Goal: Task Accomplishment & Management: Manage account settings

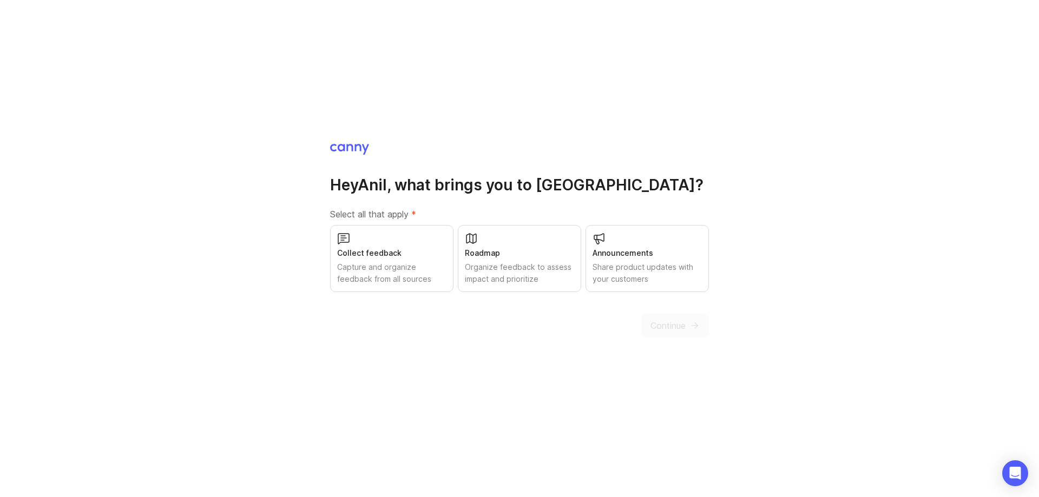
click at [515, 268] on div "Organize feedback to assess impact and prioritize" at bounding box center [519, 273] width 109 height 24
click at [686, 327] on button "Continue" at bounding box center [675, 326] width 68 height 24
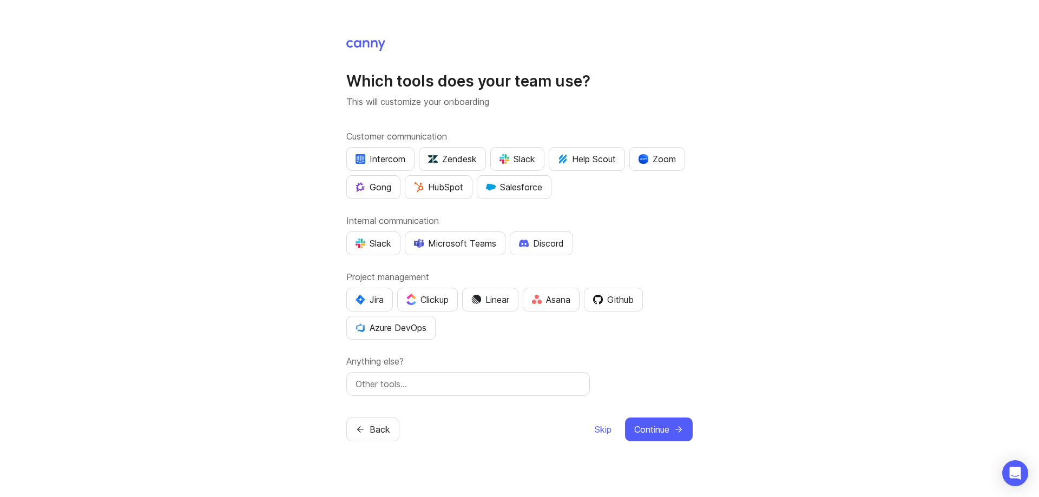
click at [484, 247] on div "Microsoft Teams" at bounding box center [455, 243] width 82 height 13
click at [630, 304] on div "Github" at bounding box center [613, 299] width 41 height 13
click at [415, 329] on div "Azure DevOps" at bounding box center [391, 328] width 71 height 13
click at [678, 430] on icon "submit" at bounding box center [679, 430] width 6 height 0
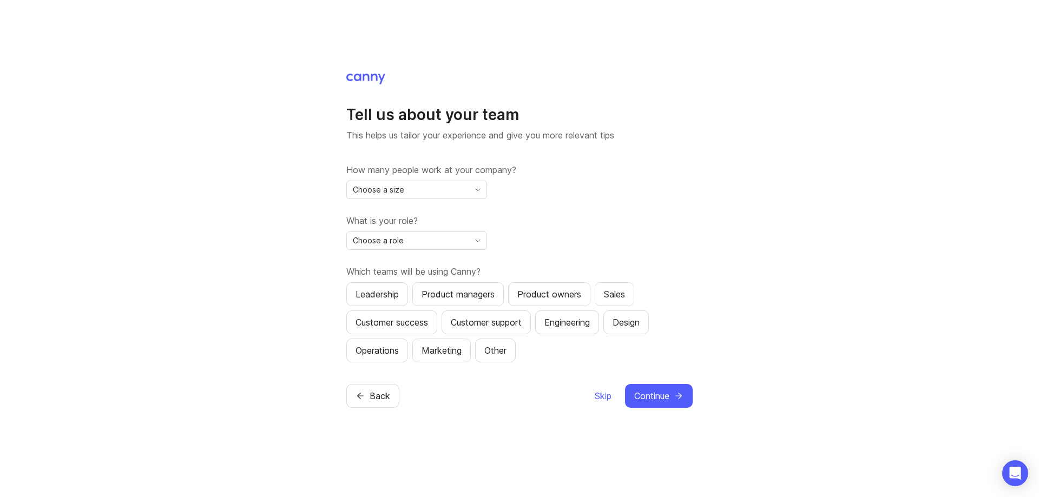
click at [605, 395] on span "Skip" at bounding box center [603, 396] width 17 height 13
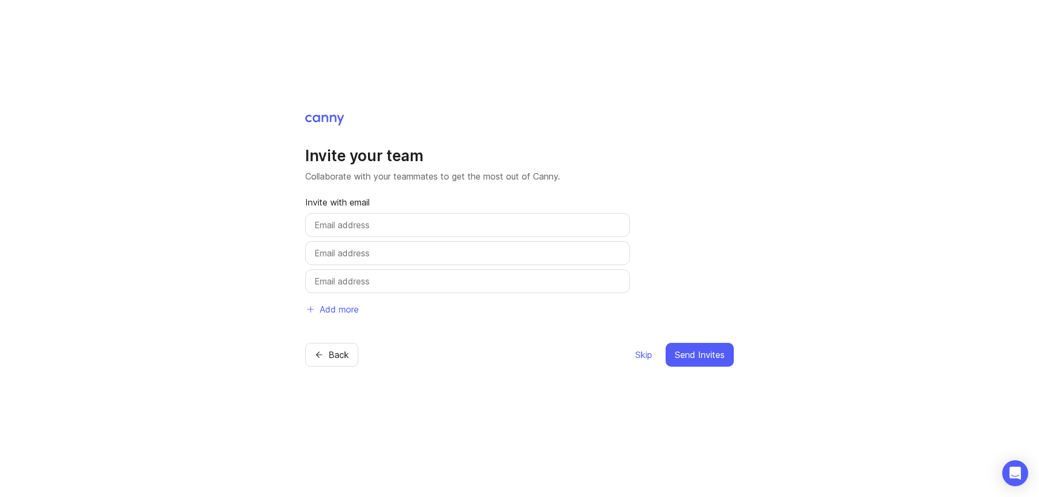
click at [651, 352] on span "Skip" at bounding box center [643, 355] width 17 height 13
click at [644, 357] on span "Skip" at bounding box center [643, 355] width 17 height 13
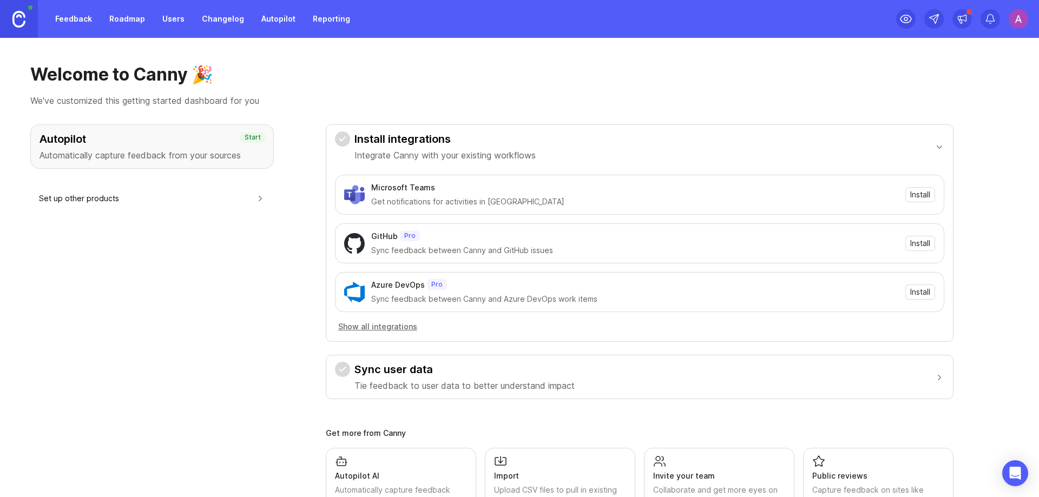
scroll to position [56, 0]
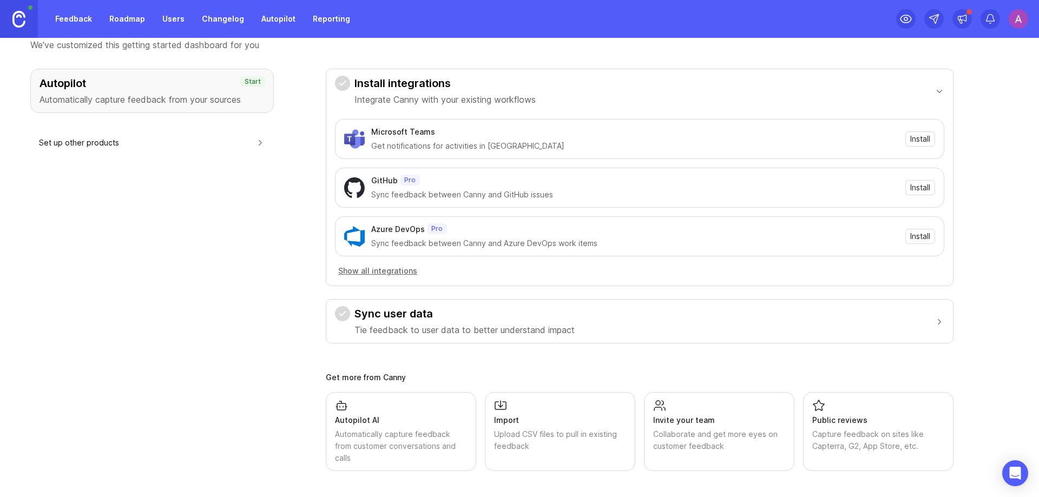
drag, startPoint x: 391, startPoint y: 331, endPoint x: 569, endPoint y: 330, distance: 178.6
click at [569, 330] on p "Tie feedback to user data to better understand impact" at bounding box center [465, 330] width 220 height 13
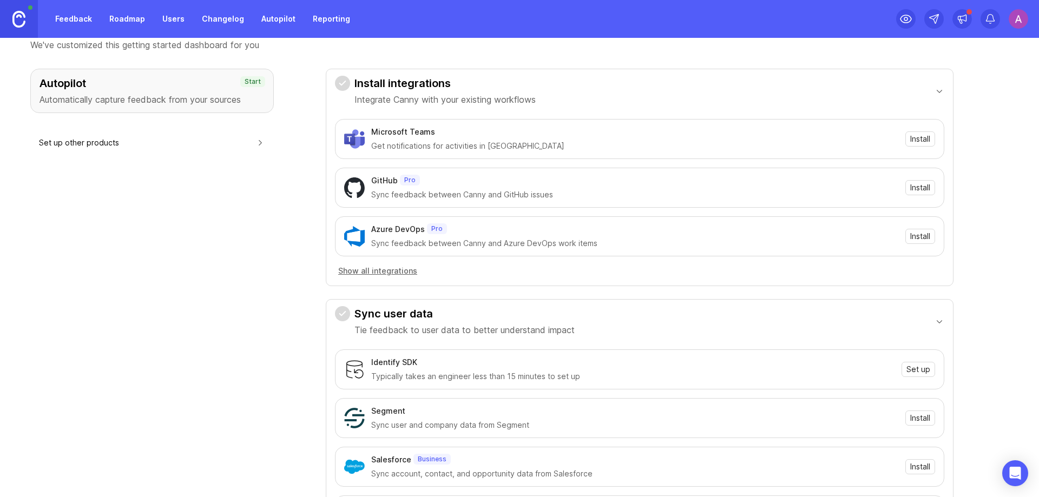
click at [245, 297] on div "Autopilot Automatically capture feedback from your sources Start Set up other p…" at bounding box center [152, 371] width 244 height 604
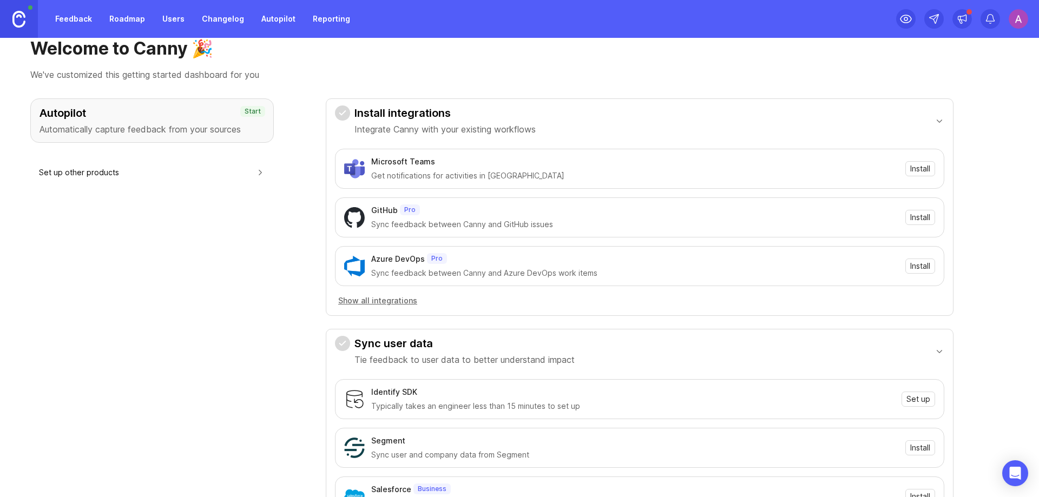
scroll to position [0, 0]
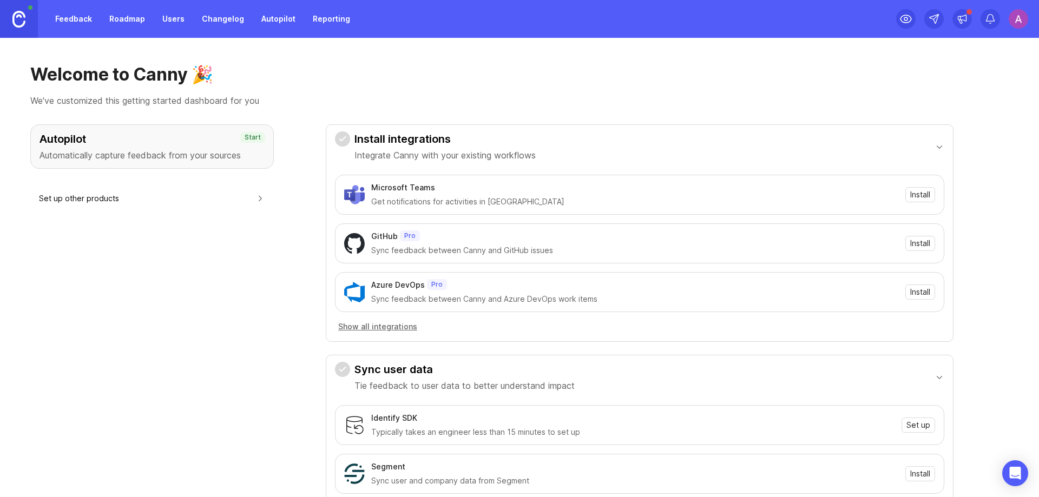
click at [134, 18] on link "Roadmap" at bounding box center [127, 18] width 49 height 19
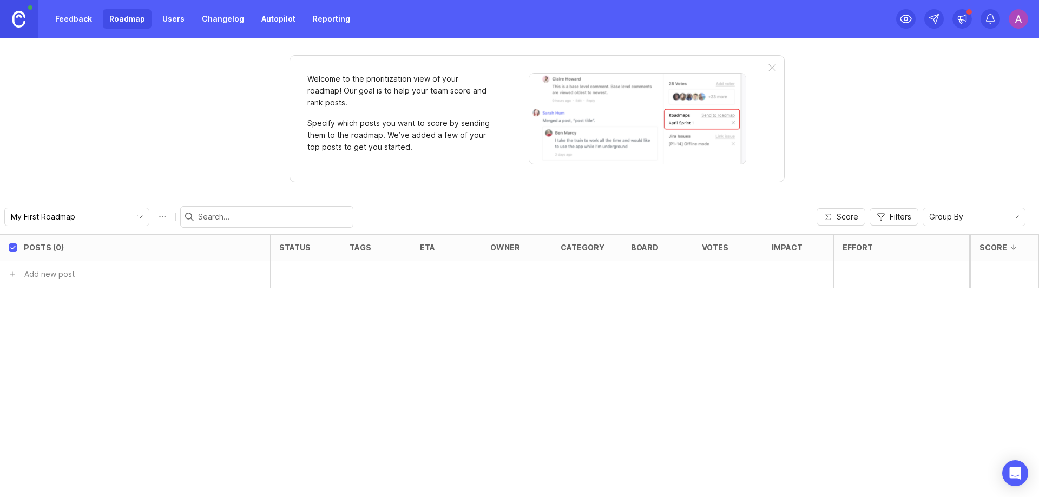
click at [1012, 19] on img at bounding box center [1018, 18] width 19 height 19
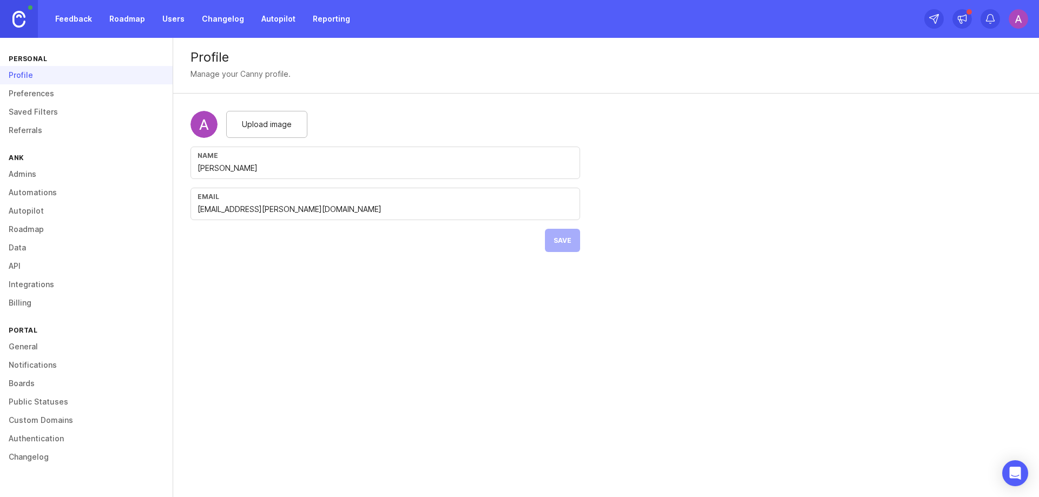
click at [33, 100] on link "Preferences" at bounding box center [86, 93] width 173 height 18
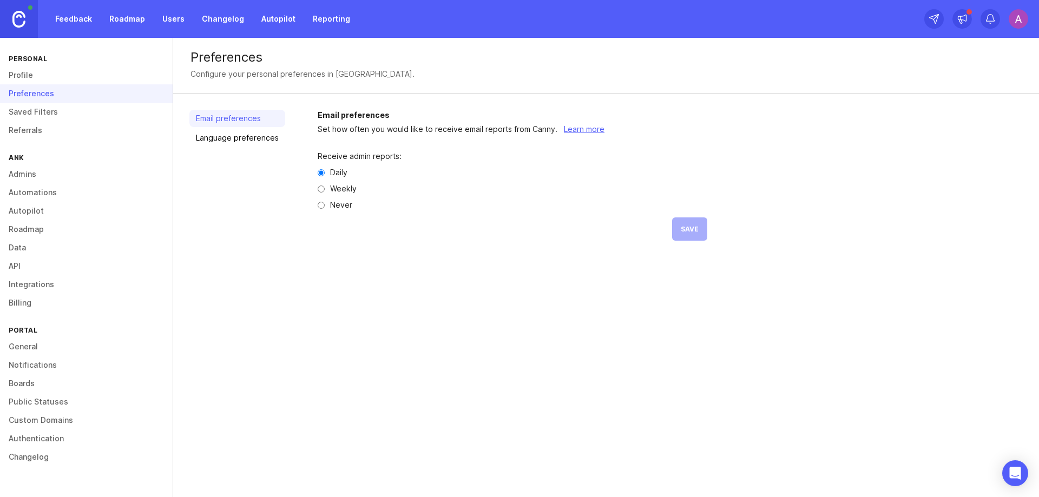
click at [23, 76] on link "Profile" at bounding box center [86, 75] width 173 height 18
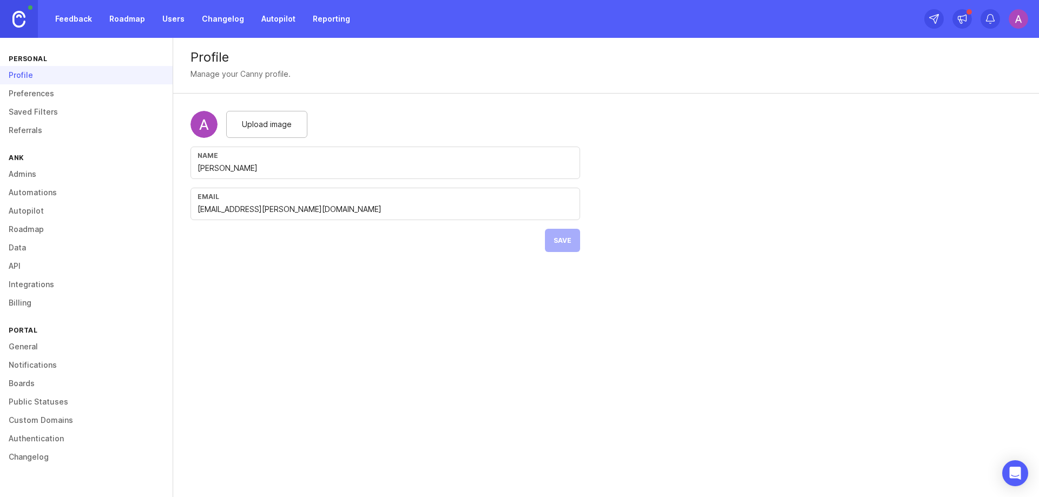
click at [28, 118] on link "Saved Filters" at bounding box center [86, 112] width 173 height 18
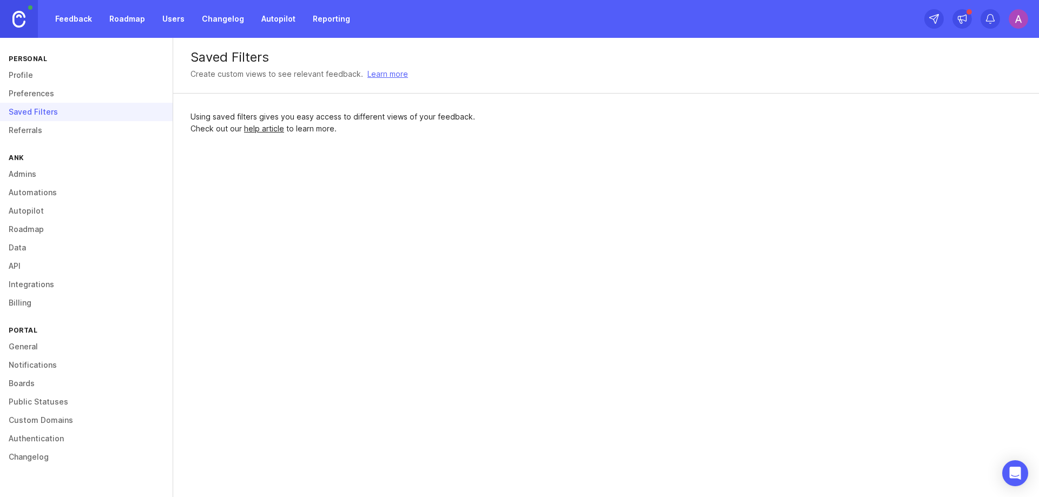
click at [27, 132] on link "Referrals" at bounding box center [86, 130] width 173 height 18
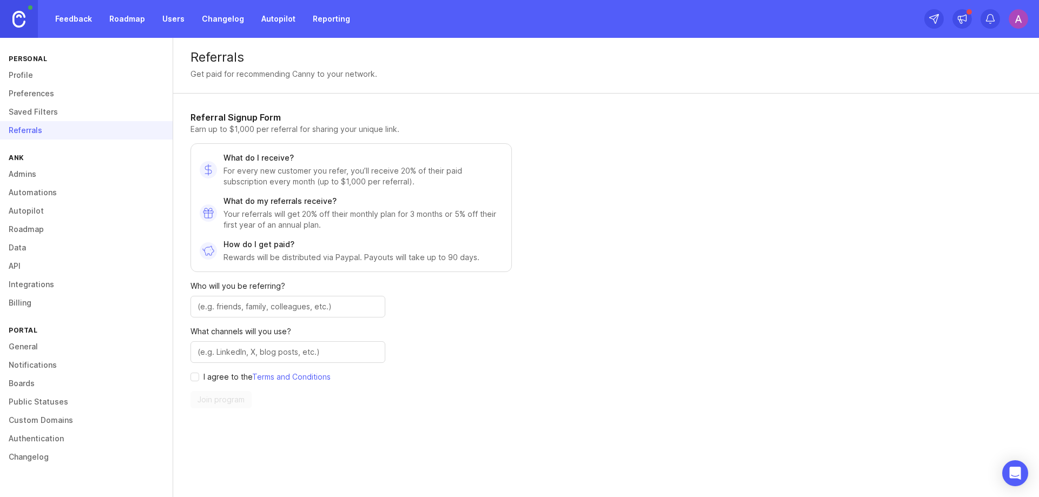
click at [33, 177] on link "Admins" at bounding box center [86, 174] width 173 height 18
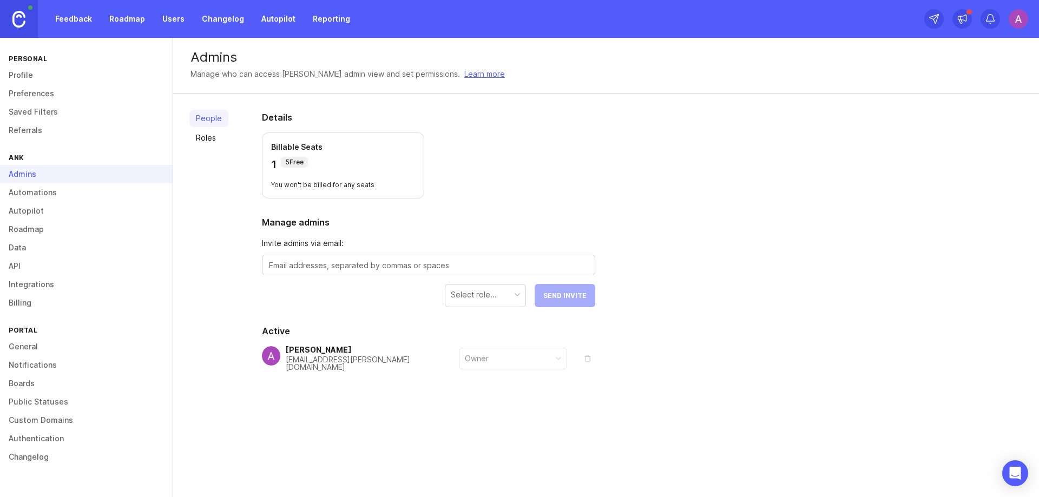
click at [35, 197] on link "Automations" at bounding box center [86, 192] width 173 height 18
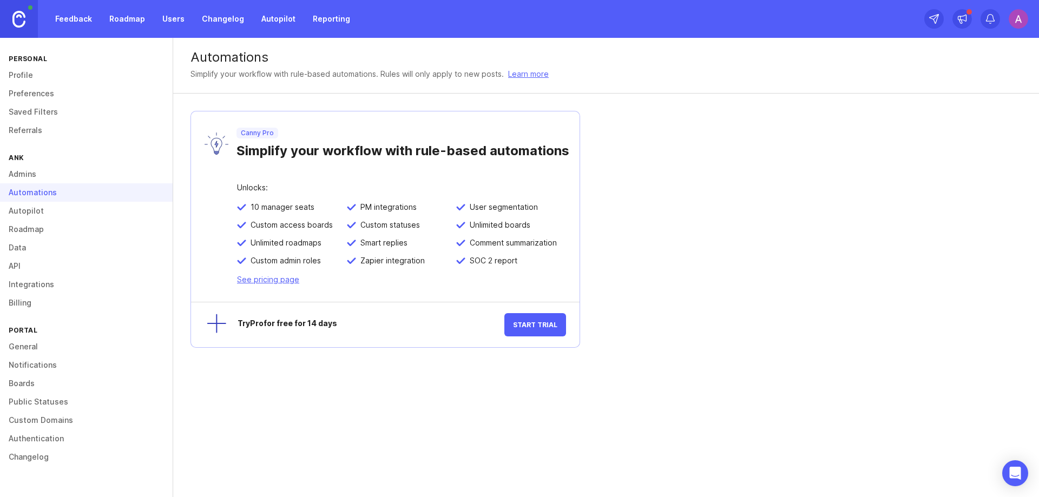
click at [37, 215] on link "Autopilot" at bounding box center [86, 211] width 173 height 18
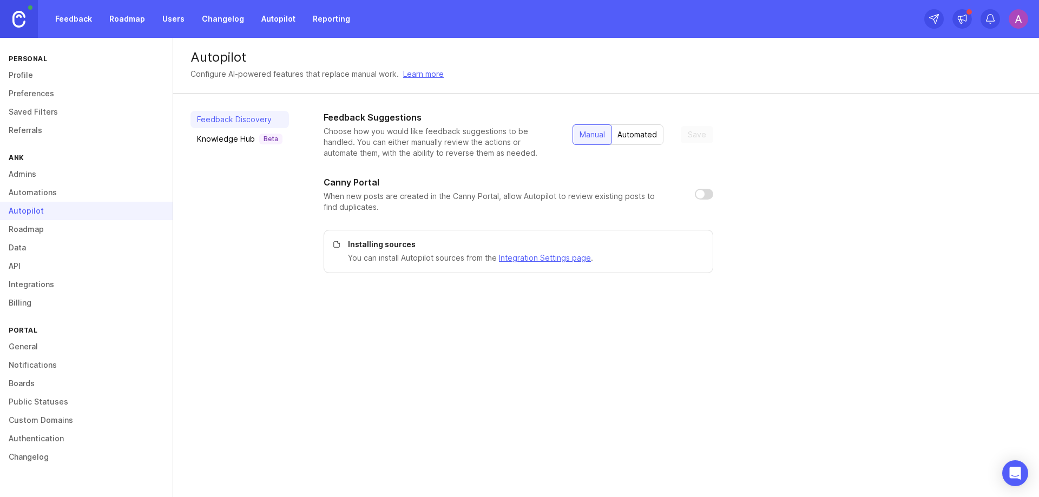
click at [31, 236] on link "Roadmap" at bounding box center [86, 229] width 173 height 18
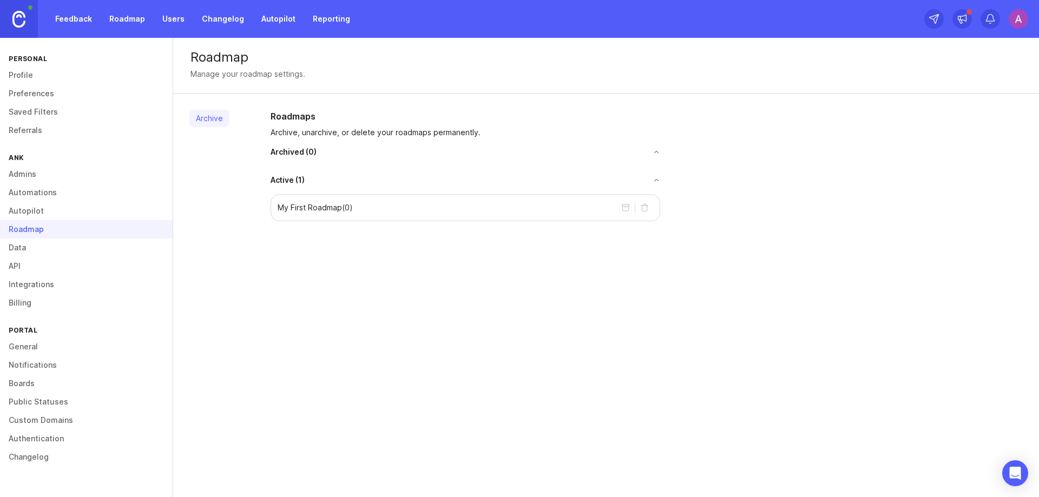
click at [30, 253] on link "Data" at bounding box center [86, 248] width 173 height 18
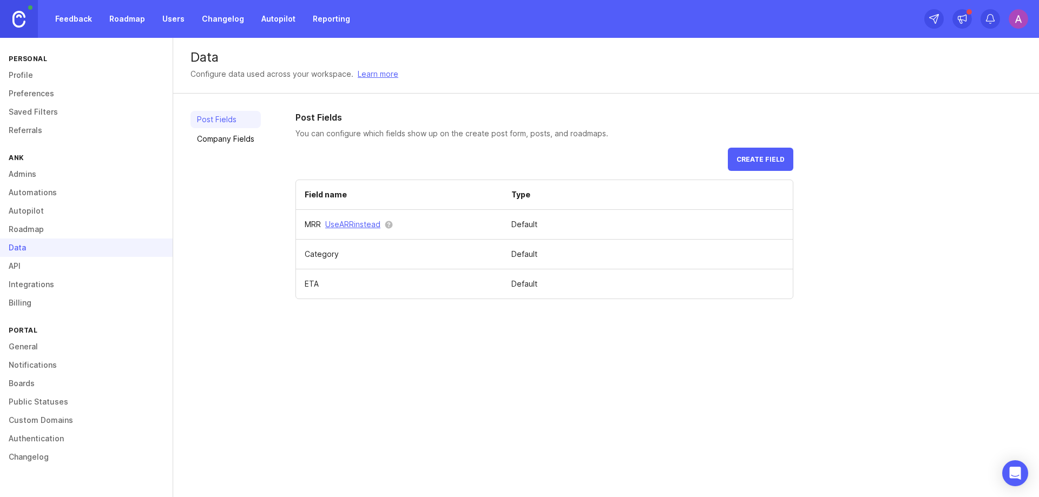
click at [30, 263] on link "API" at bounding box center [86, 266] width 173 height 18
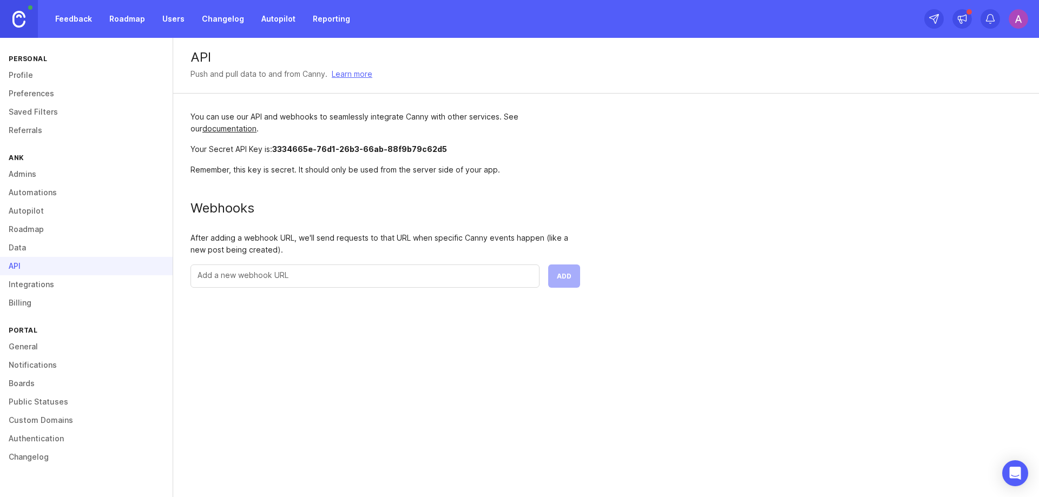
click at [30, 296] on link "Billing" at bounding box center [86, 303] width 173 height 18
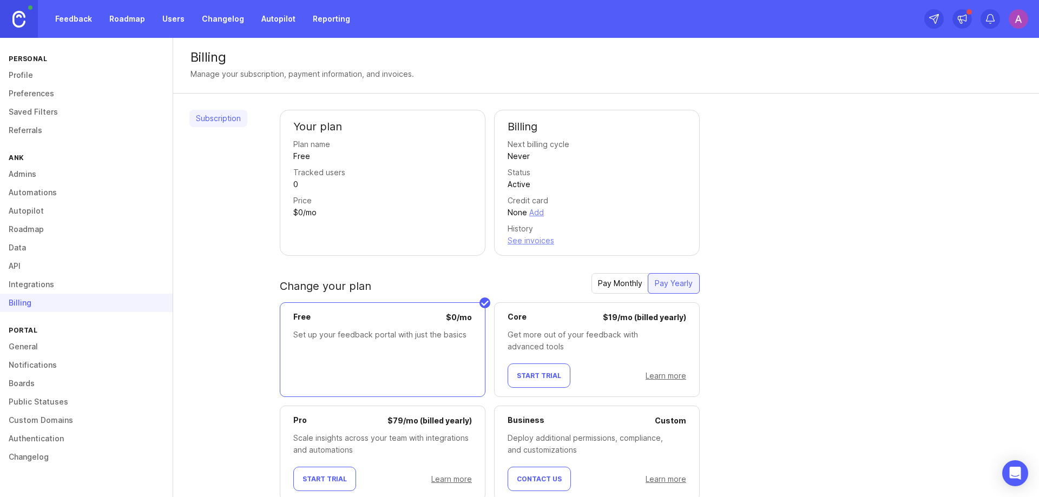
click at [31, 288] on link "Integrations" at bounding box center [86, 285] width 173 height 18
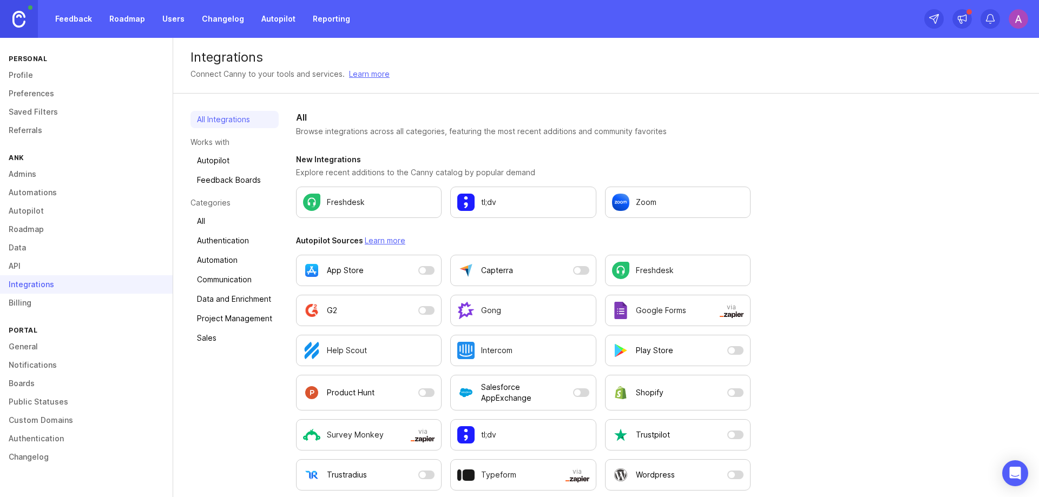
click at [31, 293] on div "Integrations" at bounding box center [86, 285] width 173 height 18
click at [24, 349] on link "General" at bounding box center [86, 347] width 173 height 18
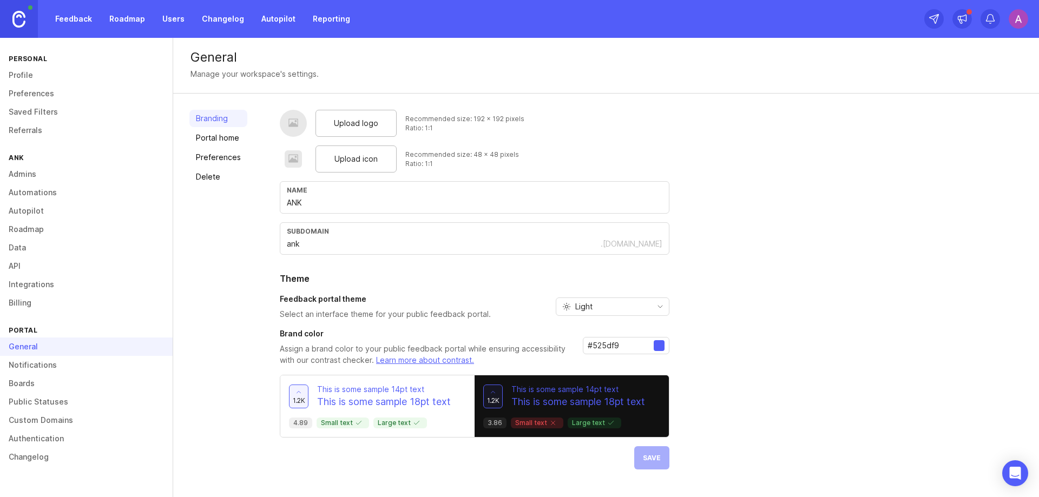
click at [392, 409] on div "1.2k This is some sample 14pt text This is some sample 18pt text 4.89 Small tex…" at bounding box center [377, 407] width 194 height 62
click at [611, 405] on p "This is some sample 18pt text" at bounding box center [579, 402] width 134 height 14
click at [611, 402] on p "This is some sample 18pt text" at bounding box center [579, 402] width 134 height 14
click at [639, 310] on div "Light" at bounding box center [603, 306] width 95 height 17
click at [598, 358] on li "Dark" at bounding box center [611, 364] width 113 height 18
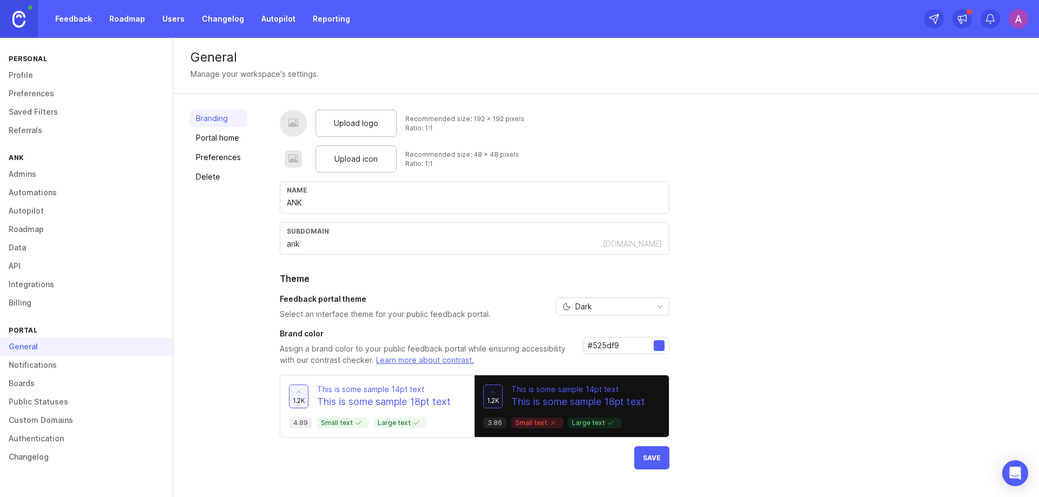
click at [649, 461] on span "Save" at bounding box center [652, 458] width 18 height 8
click at [15, 20] on img at bounding box center [18, 19] width 13 height 17
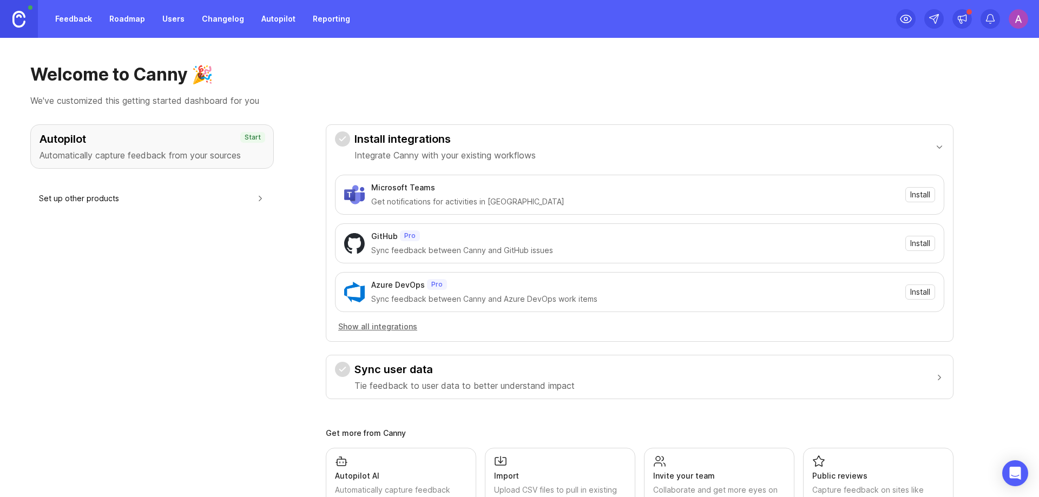
click at [1012, 21] on img at bounding box center [1018, 18] width 19 height 19
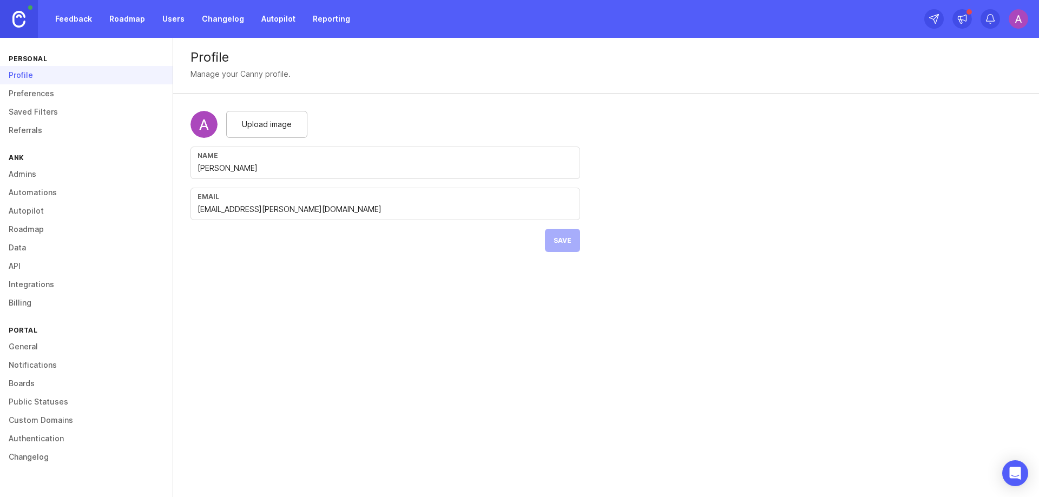
click at [23, 342] on link "General" at bounding box center [86, 347] width 173 height 18
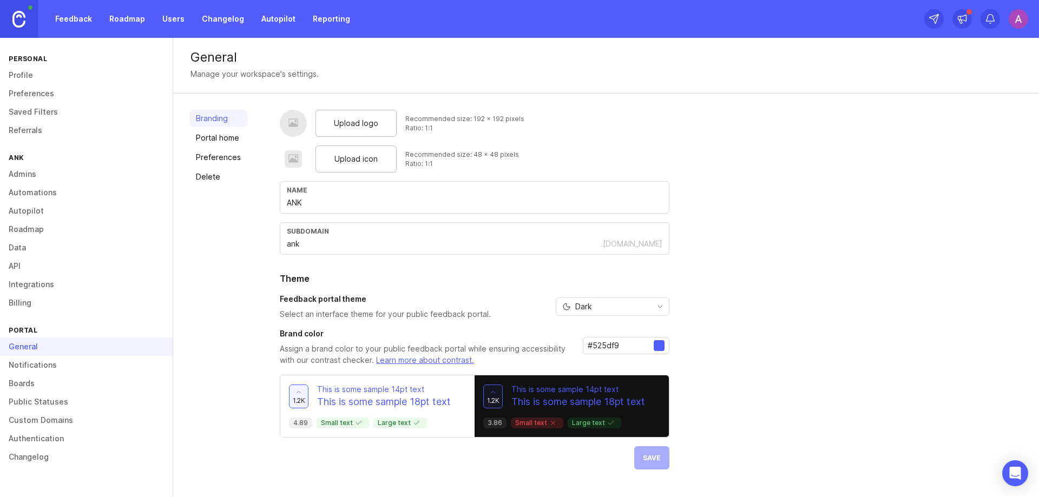
click at [605, 394] on p "This is some sample 14pt text" at bounding box center [579, 389] width 134 height 11
click at [604, 391] on p "This is some sample 14pt text" at bounding box center [579, 389] width 134 height 11
click at [359, 405] on p "This is some sample 18pt text" at bounding box center [384, 402] width 134 height 14
click at [591, 400] on p "This is some sample 18pt text" at bounding box center [579, 402] width 134 height 14
click at [388, 405] on p "This is some sample 18pt text" at bounding box center [384, 402] width 134 height 14
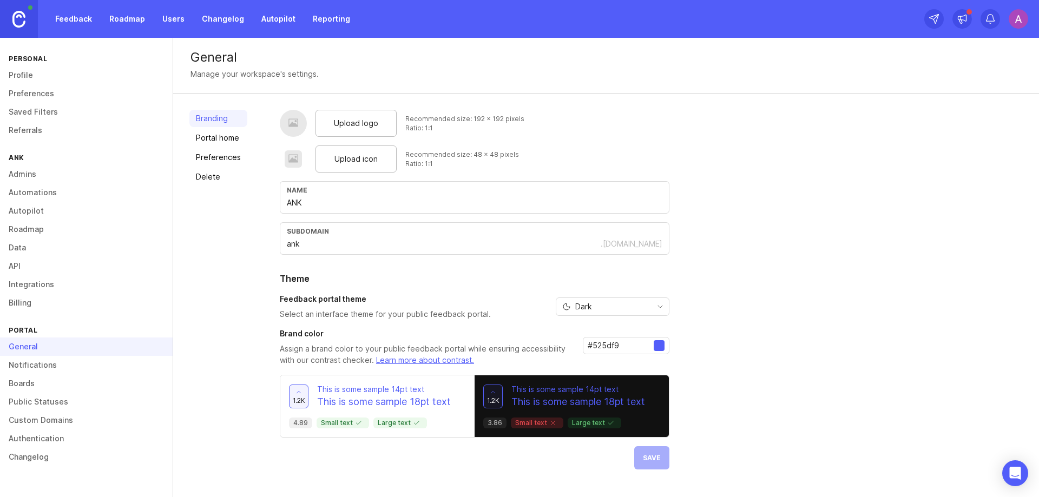
click at [587, 406] on p "This is some sample 18pt text" at bounding box center [579, 402] width 134 height 14
click at [613, 310] on div "Dark" at bounding box center [603, 306] width 95 height 17
click at [604, 339] on li "Light" at bounding box center [611, 346] width 113 height 18
click at [609, 309] on div "Light" at bounding box center [603, 306] width 95 height 17
click at [592, 358] on span "Dark" at bounding box center [579, 364] width 34 height 12
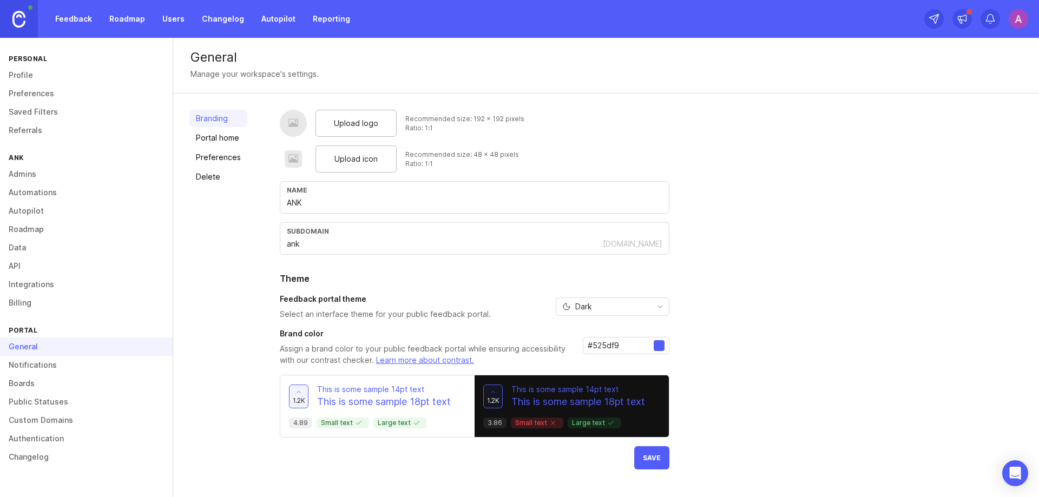
click at [639, 343] on input "#525df9" at bounding box center [621, 346] width 66 height 12
click at [660, 462] on button "Save" at bounding box center [651, 458] width 35 height 23
click at [226, 142] on link "Portal home" at bounding box center [218, 137] width 58 height 17
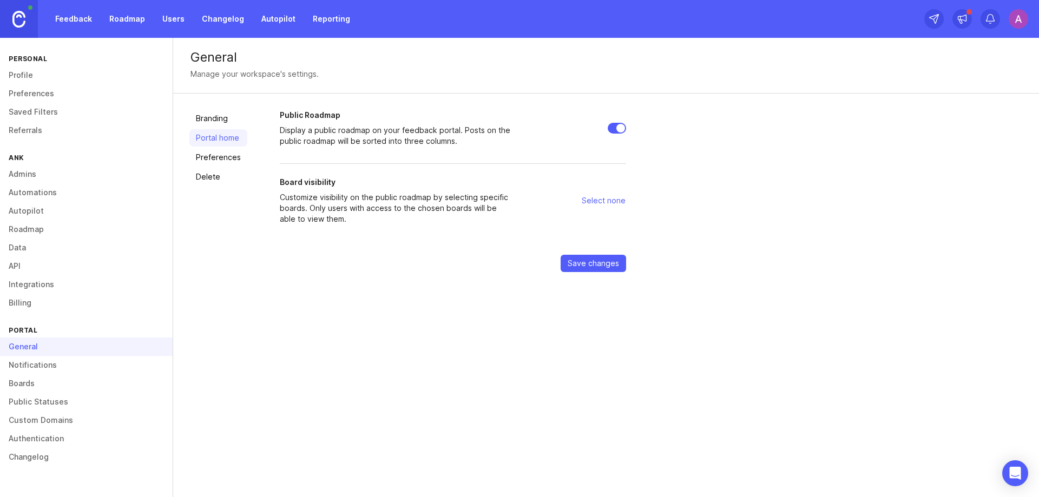
click at [226, 153] on link "Preferences" at bounding box center [218, 157] width 58 height 17
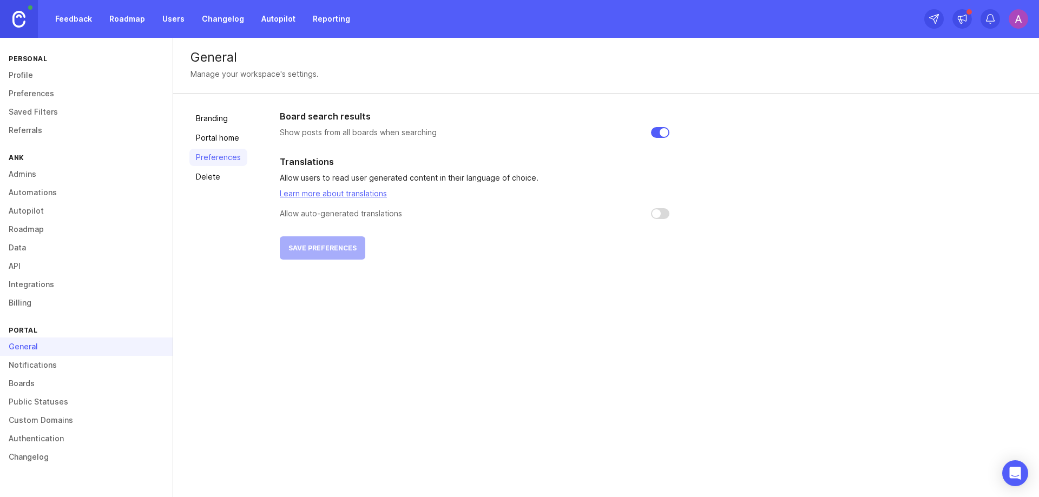
click at [200, 180] on link "Delete" at bounding box center [218, 176] width 58 height 17
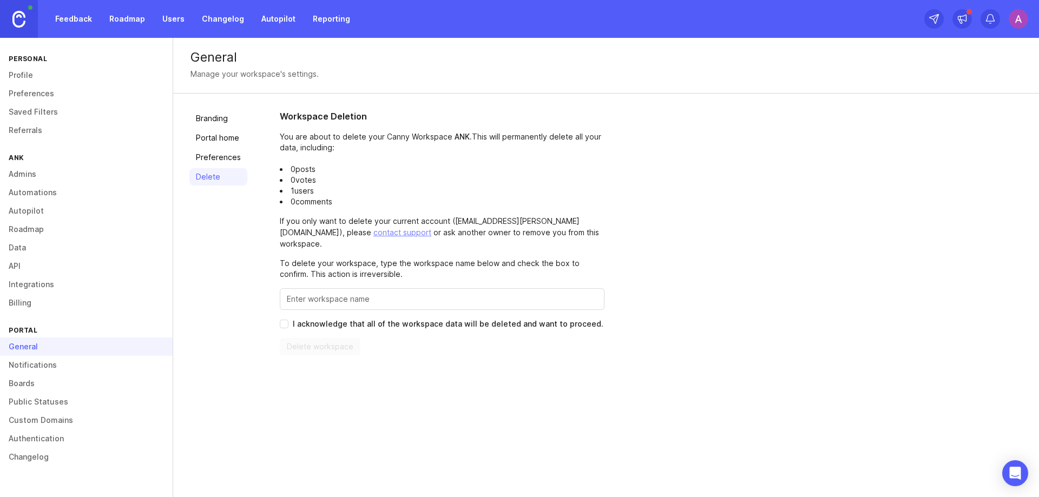
click at [206, 119] on link "Branding" at bounding box center [218, 118] width 58 height 17
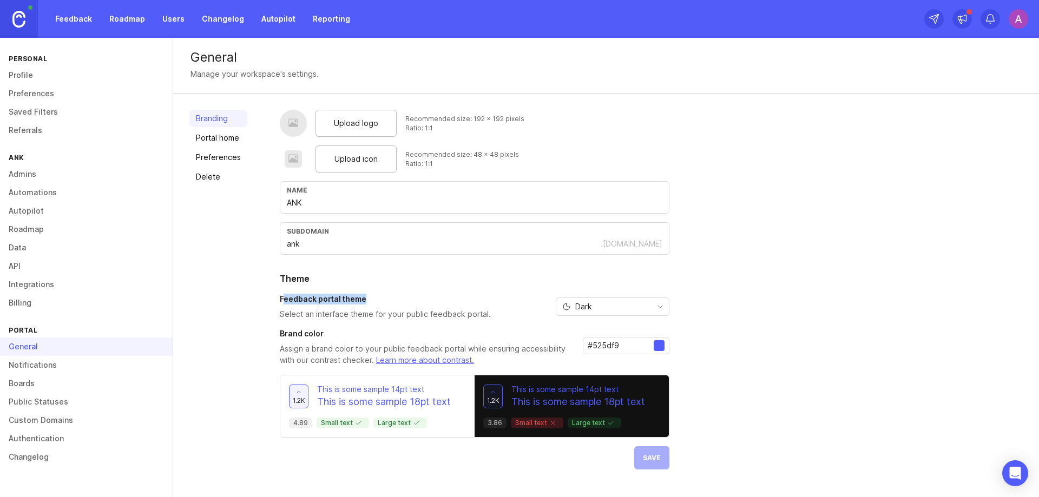
drag, startPoint x: 283, startPoint y: 299, endPoint x: 380, endPoint y: 300, distance: 96.9
click at [380, 300] on h3 "Feedback portal theme" at bounding box center [385, 299] width 211 height 11
drag, startPoint x: 289, startPoint y: 315, endPoint x: 494, endPoint y: 313, distance: 205.1
click at [494, 313] on div "Feedback portal theme Select an interface theme for your public feedback portal…" at bounding box center [475, 307] width 390 height 26
click at [653, 457] on div "Upload logo Recommended size: 192 x 192 pixels Ratio: 1:1 Upload icon Recommend…" at bounding box center [475, 290] width 390 height 360
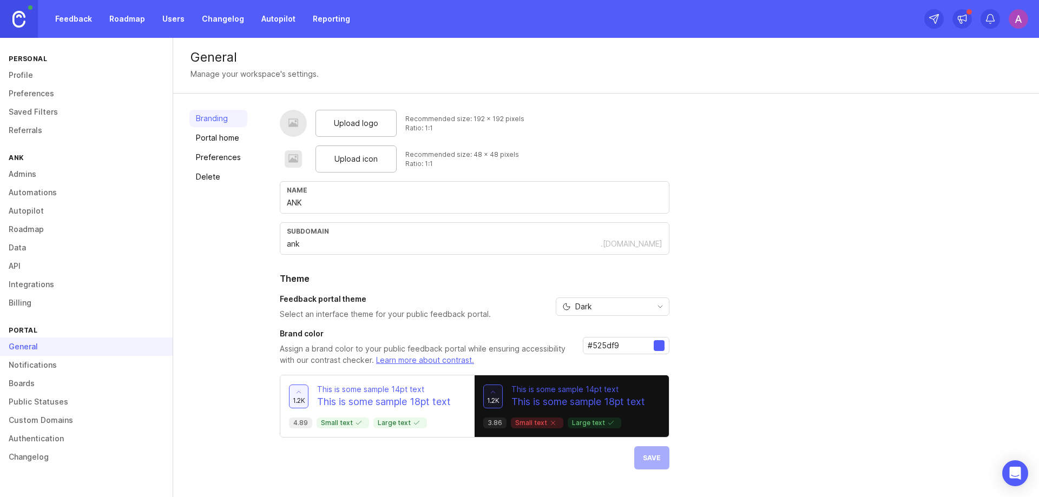
click at [134, 21] on link "Roadmap" at bounding box center [127, 18] width 49 height 19
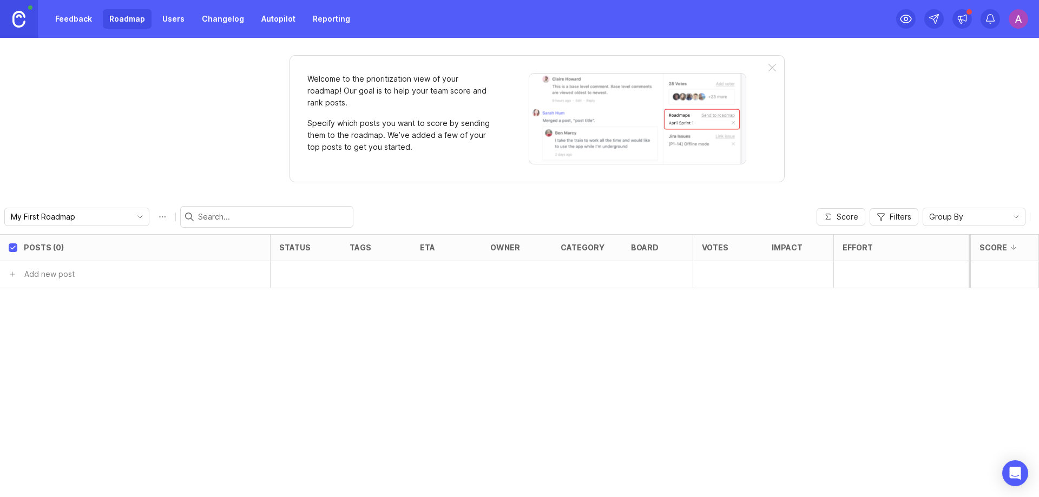
click at [21, 19] on img at bounding box center [18, 19] width 13 height 17
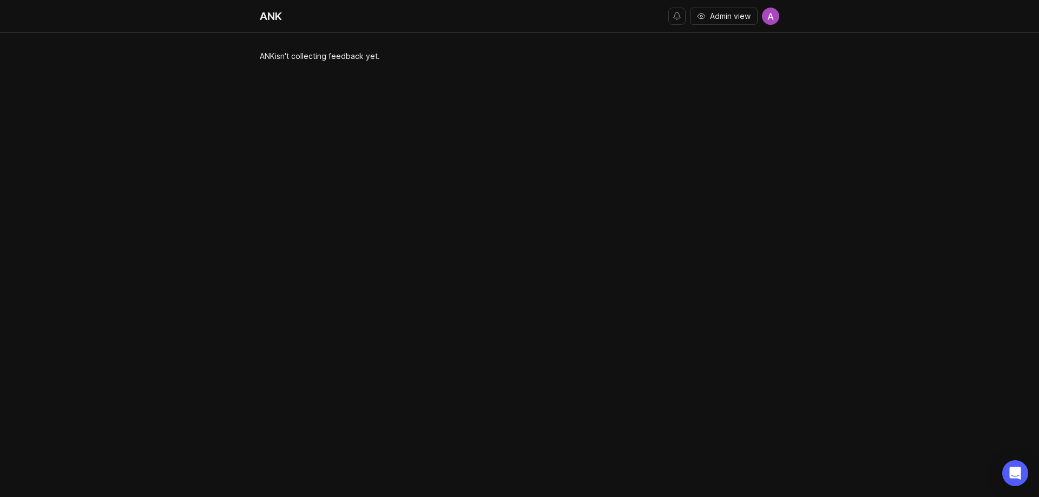
drag, startPoint x: 257, startPoint y: 57, endPoint x: 572, endPoint y: 37, distance: 316.2
click at [487, 53] on div "ANK isn't collecting feedback yet." at bounding box center [519, 271] width 1039 height 442
click at [1023, 475] on div "Open Intercom Messenger" at bounding box center [1015, 474] width 29 height 29
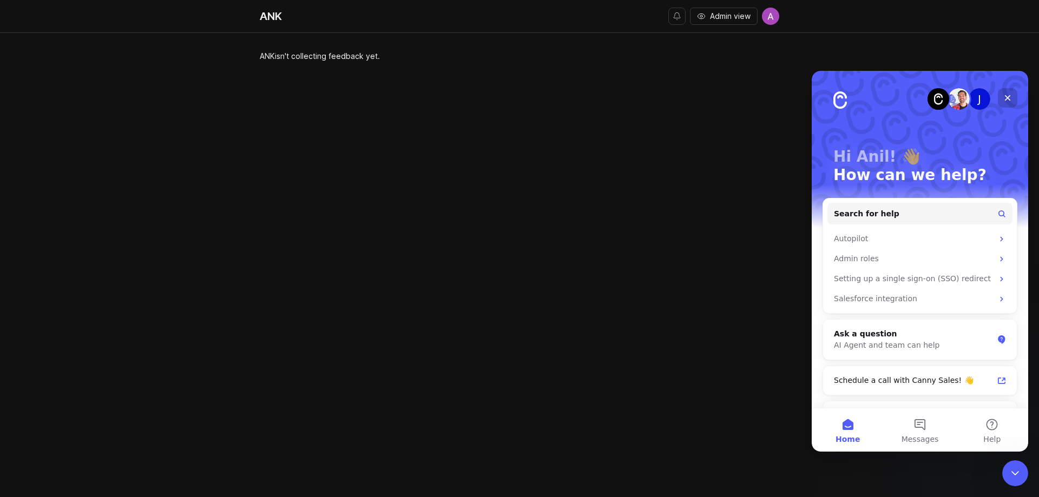
click at [1006, 95] on icon "Close" at bounding box center [1008, 98] width 9 height 9
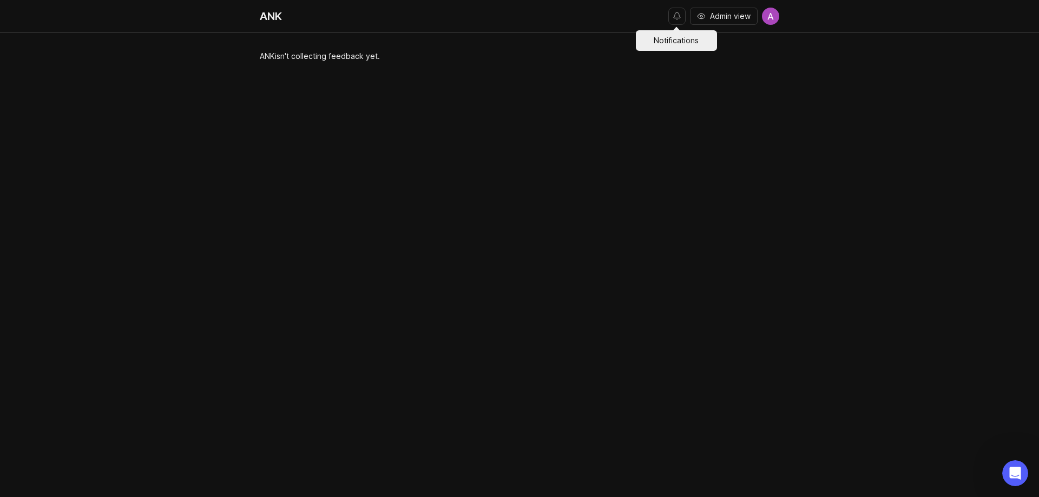
click at [677, 23] on button "Notifications" at bounding box center [676, 16] width 17 height 17
click at [678, 22] on button "Notifications" at bounding box center [676, 16] width 17 height 17
click at [774, 17] on img at bounding box center [770, 16] width 17 height 17
click at [450, 109] on div "ANK isn't collecting feedback yet." at bounding box center [520, 271] width 520 height 442
